Goal: Task Accomplishment & Management: Manage account settings

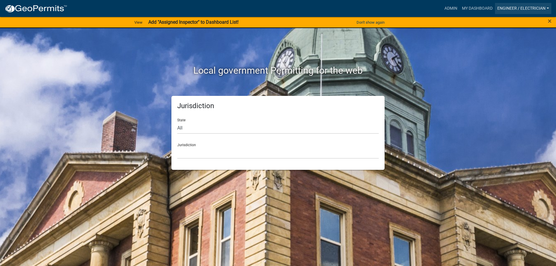
click at [532, 6] on link "Engineer / Electrician" at bounding box center [523, 8] width 56 height 11
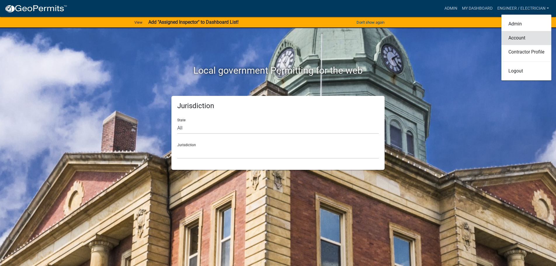
click at [511, 37] on link "Account" at bounding box center [526, 38] width 50 height 14
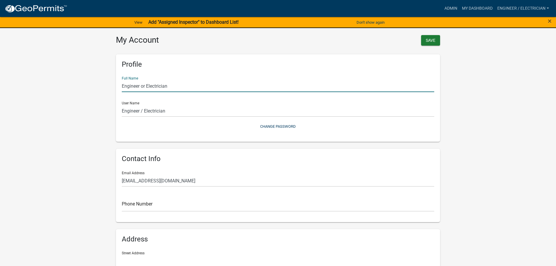
click at [180, 86] on input "Engineer or Electrician" at bounding box center [278, 86] width 312 height 12
paste input "BUREAU VERITAS"
type input "Engineer / Electrician / BUREAU VERITAS"
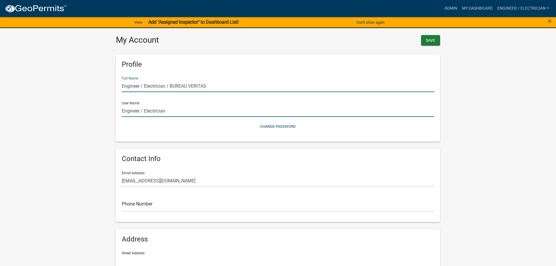
click at [181, 112] on input "Engineer / Electrician" at bounding box center [278, 111] width 312 height 12
paste input "BUREAU VERITAS"
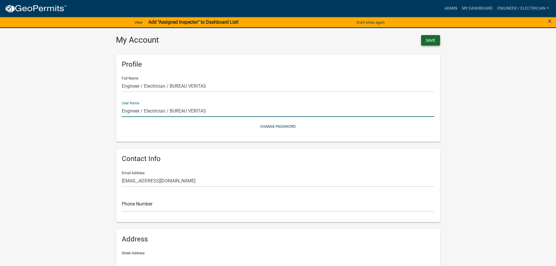
type input "Engineer / Electrician / BUREAU VERITAS"
click at [435, 39] on button "Save" at bounding box center [430, 40] width 19 height 11
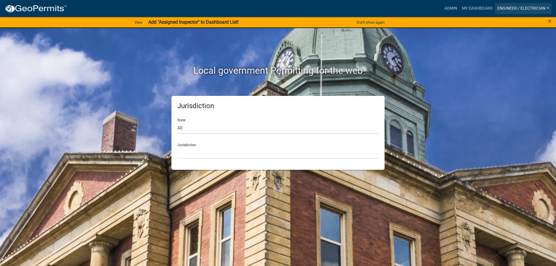
click at [517, 8] on link "Engineer / Electrician" at bounding box center [523, 8] width 56 height 11
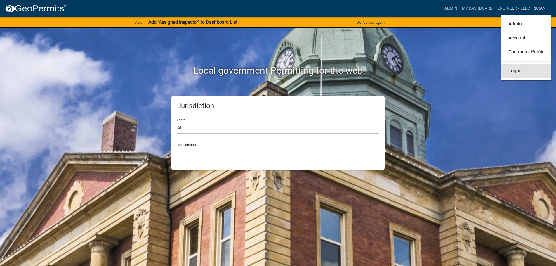
click at [513, 72] on link "Logout" at bounding box center [526, 71] width 50 height 14
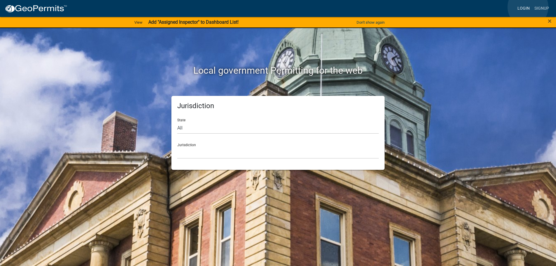
click at [528, 7] on link "Login" at bounding box center [523, 8] width 17 height 11
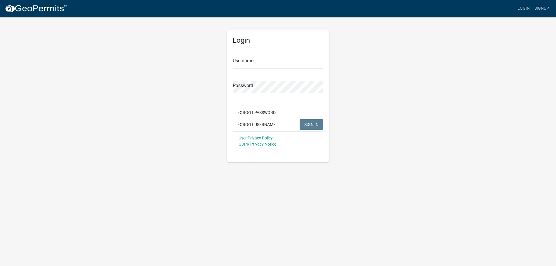
click at [245, 61] on input "Username" at bounding box center [278, 62] width 91 height 12
type input "VChadwick2"
click at [310, 126] on span "SIGN IN" at bounding box center [311, 124] width 14 height 5
